Goal: Transaction & Acquisition: Purchase product/service

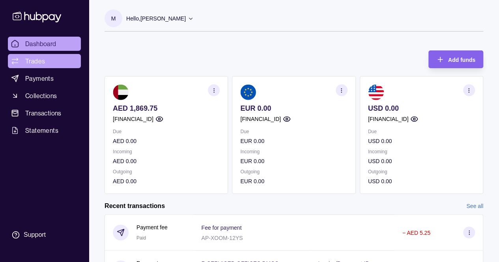
click at [32, 54] on link "Trades" at bounding box center [44, 61] width 73 height 14
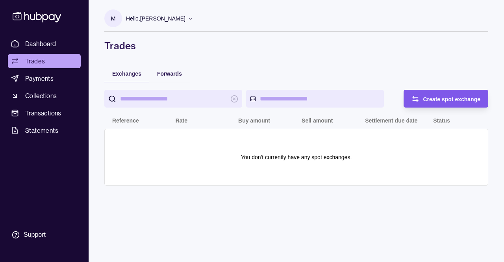
click at [434, 98] on span "Create spot exchange" at bounding box center [453, 99] width 58 height 6
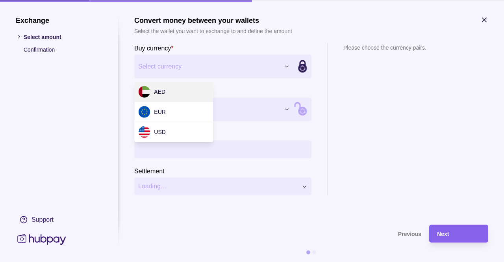
click at [205, 262] on div "Exchange Select amount Confirmation Support Convert money between your wallets …" at bounding box center [252, 262] width 504 height 0
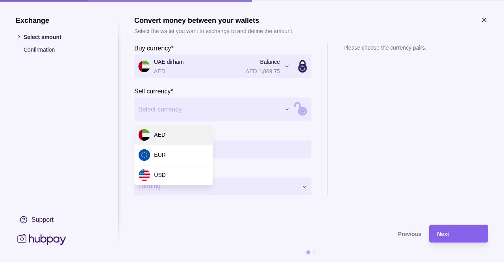
click at [220, 262] on div "Exchange Select amount Confirmation Support Convert money between your wallets …" at bounding box center [252, 262] width 504 height 0
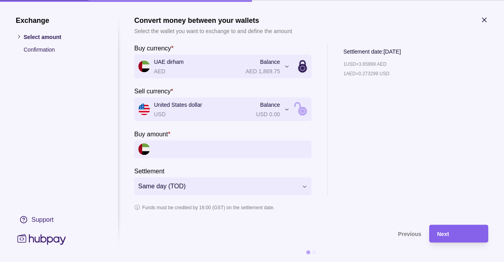
click at [204, 148] on input "Buy amount *" at bounding box center [231, 149] width 154 height 18
type input "*"
click at [147, 146] on img at bounding box center [144, 149] width 12 height 12
click at [181, 148] on input "Buy amount *" at bounding box center [231, 149] width 154 height 18
